Goal: Use online tool/utility: Use online tool/utility

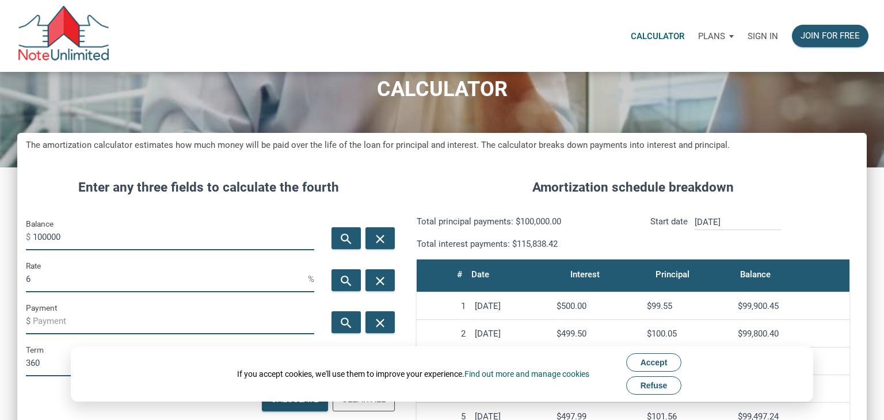
scroll to position [48, 0]
type input "1"
type input "303750"
click at [44, 284] on input "6" at bounding box center [167, 280] width 282 height 26
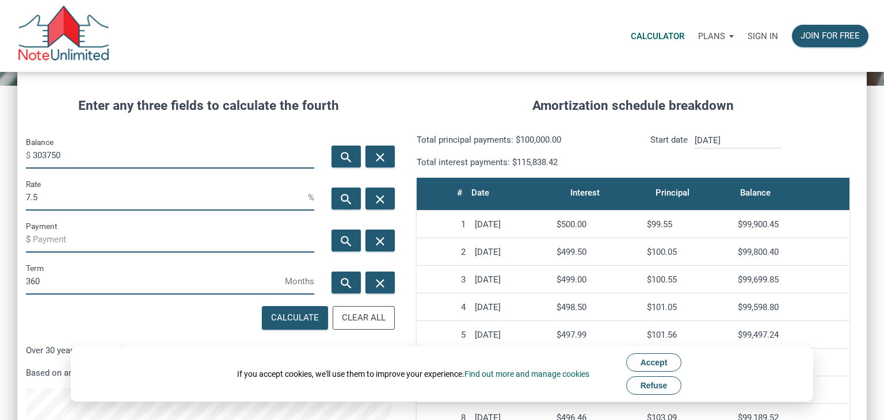
scroll to position [136, 0]
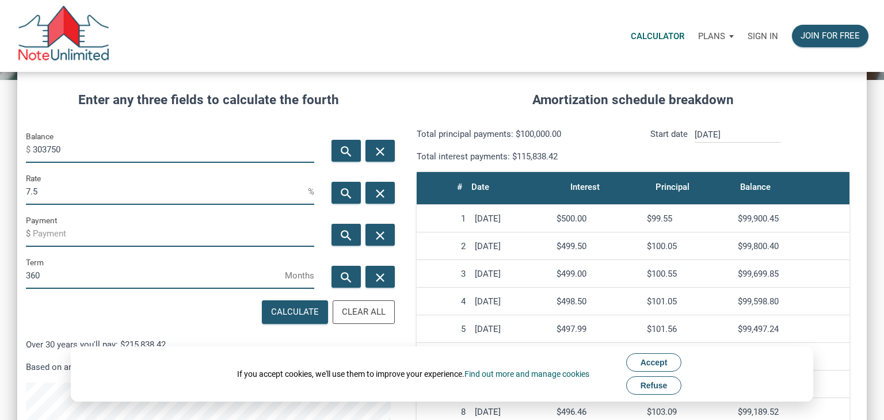
type input "7.5"
drag, startPoint x: 97, startPoint y: 274, endPoint x: 0, endPoint y: 261, distance: 97.6
click at [0, 261] on div "CALCULATOR The amortization calculator estimates how much money will be paid ov…" at bounding box center [442, 276] width 884 height 680
type input "240"
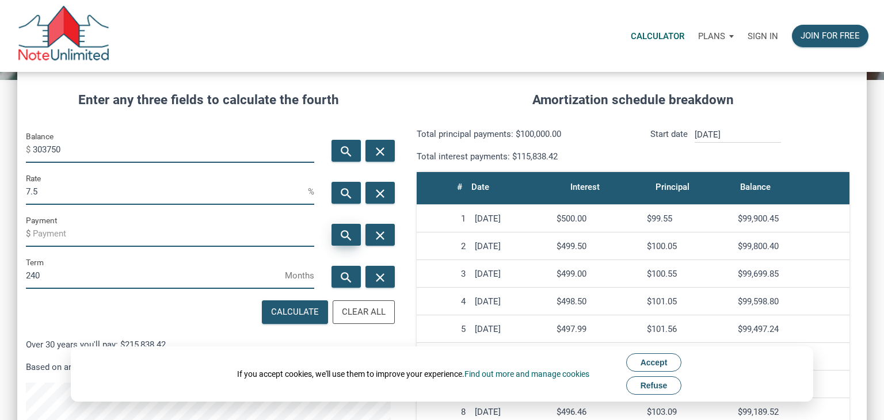
click at [338, 234] on div "search" at bounding box center [346, 235] width 29 height 22
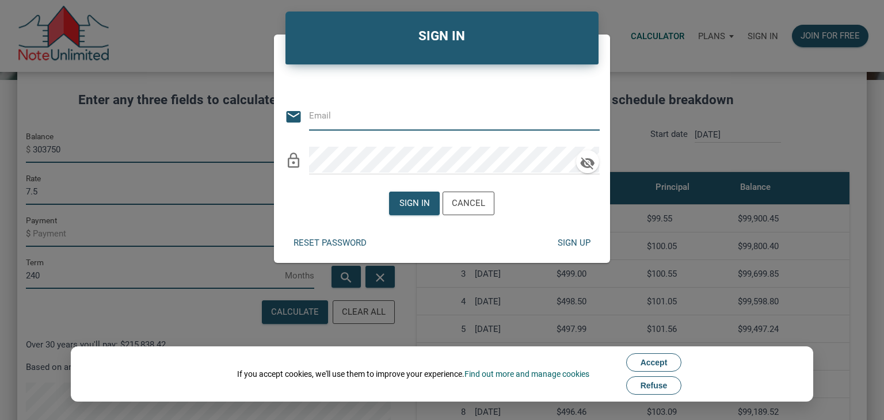
type input "[PERSON_NAME][EMAIL_ADDRESS][DOMAIN_NAME]"
click at [426, 206] on div "Sign in" at bounding box center [415, 203] width 31 height 13
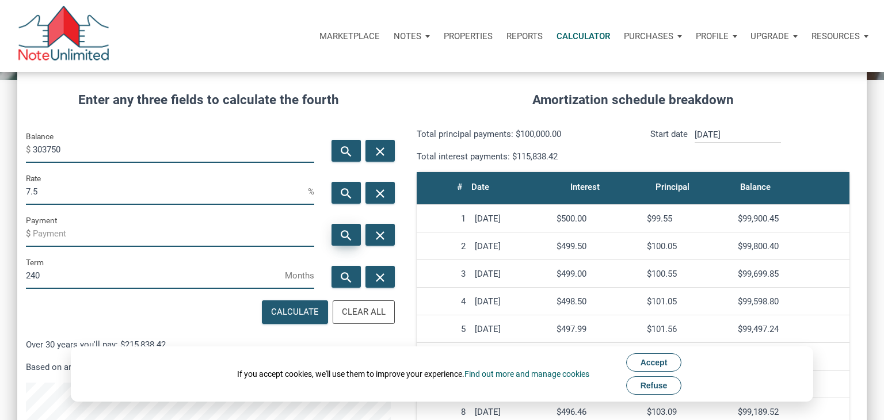
click at [347, 241] on icon "search" at bounding box center [346, 235] width 14 height 14
type input "-2446.99"
